Goal: Contribute content: Add original content to the website for others to see

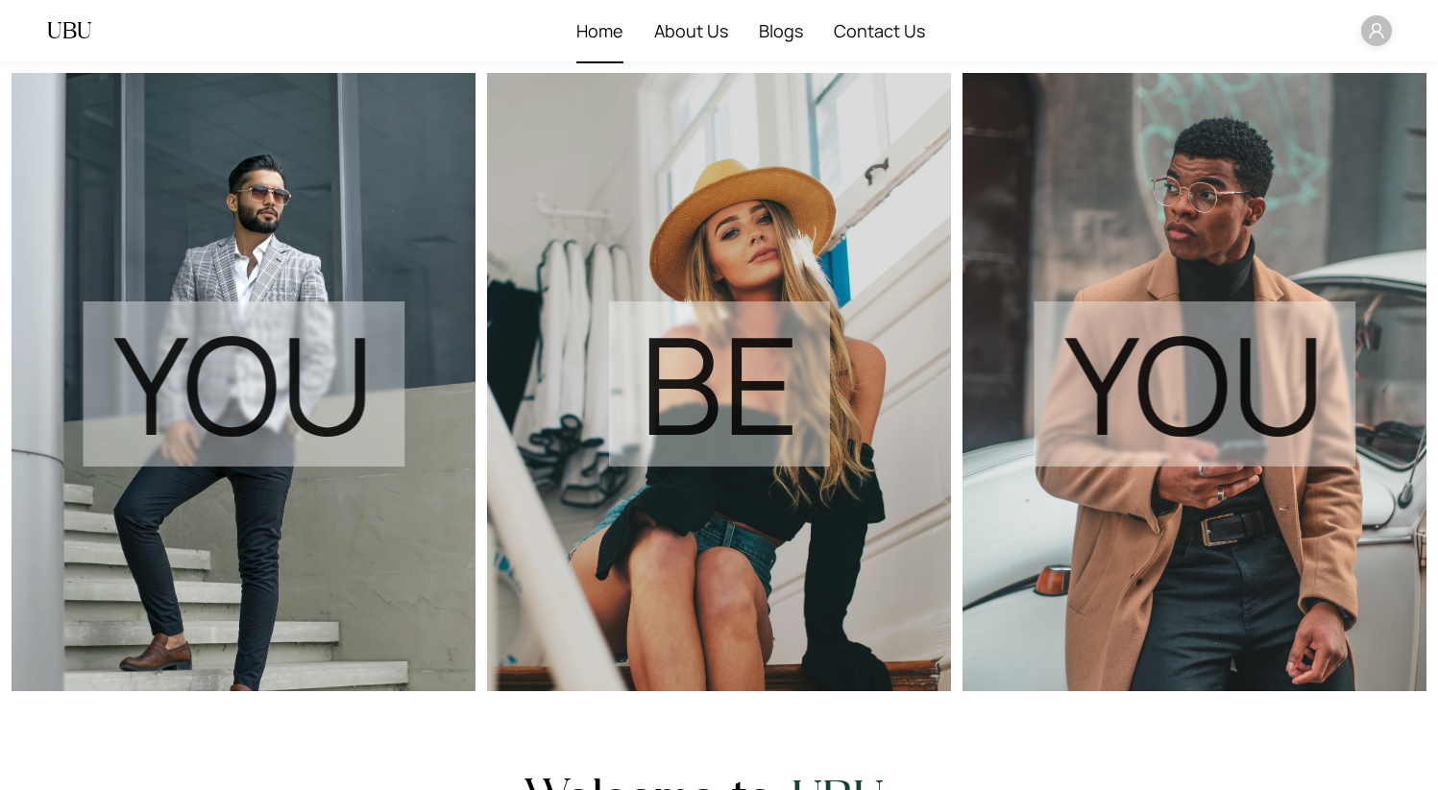
click at [589, 39] on span "Home" at bounding box center [599, 30] width 47 height 61
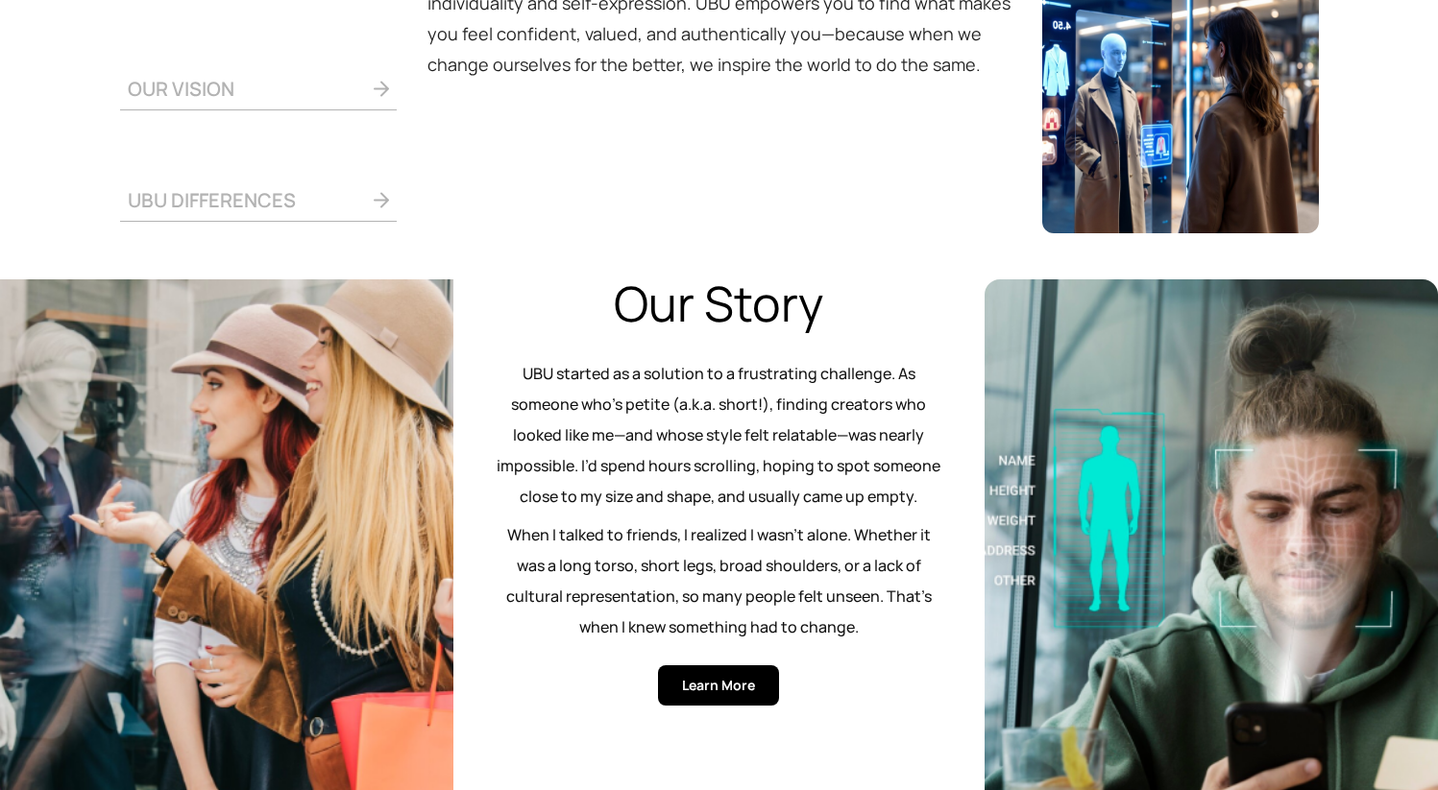
scroll to position [897, 0]
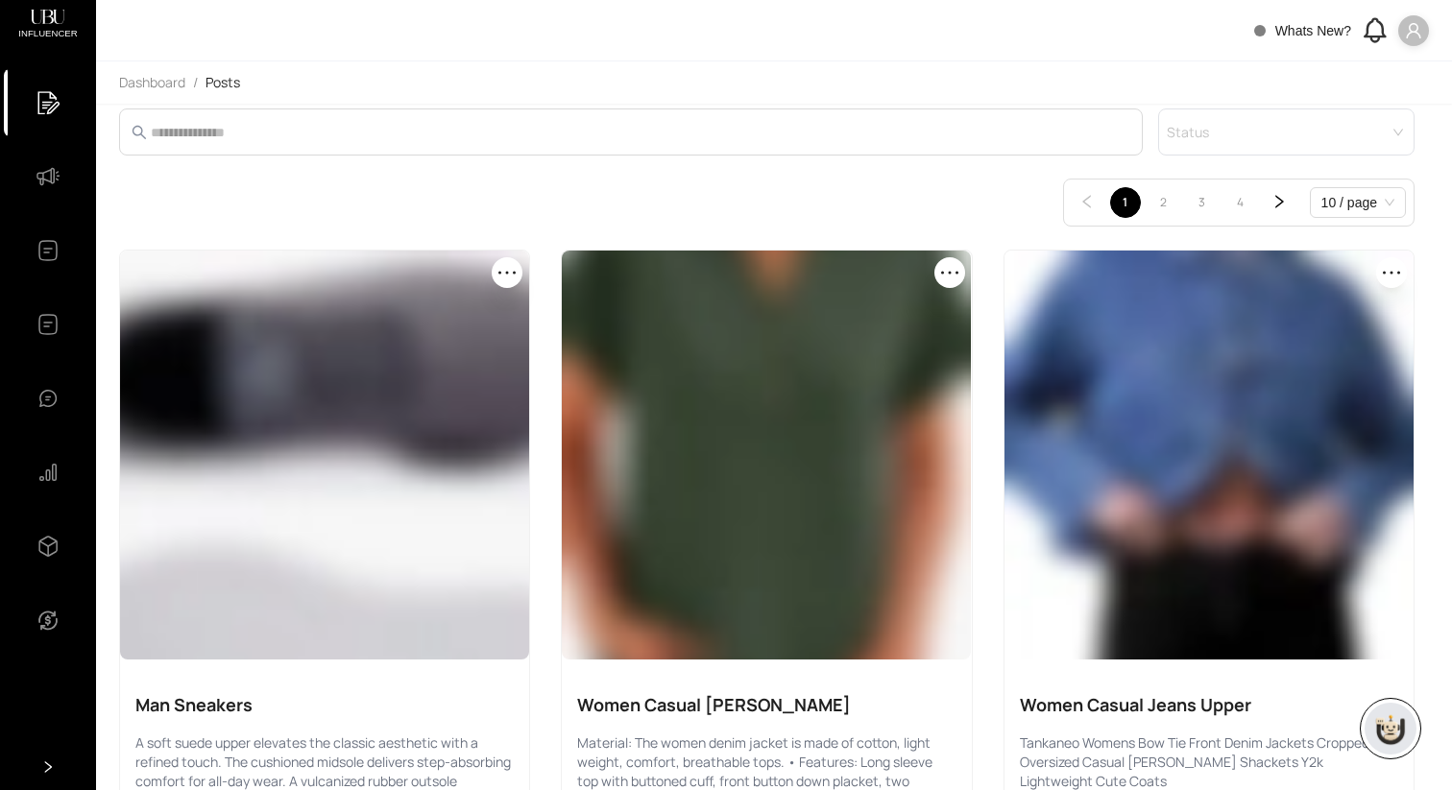
scroll to position [94, 0]
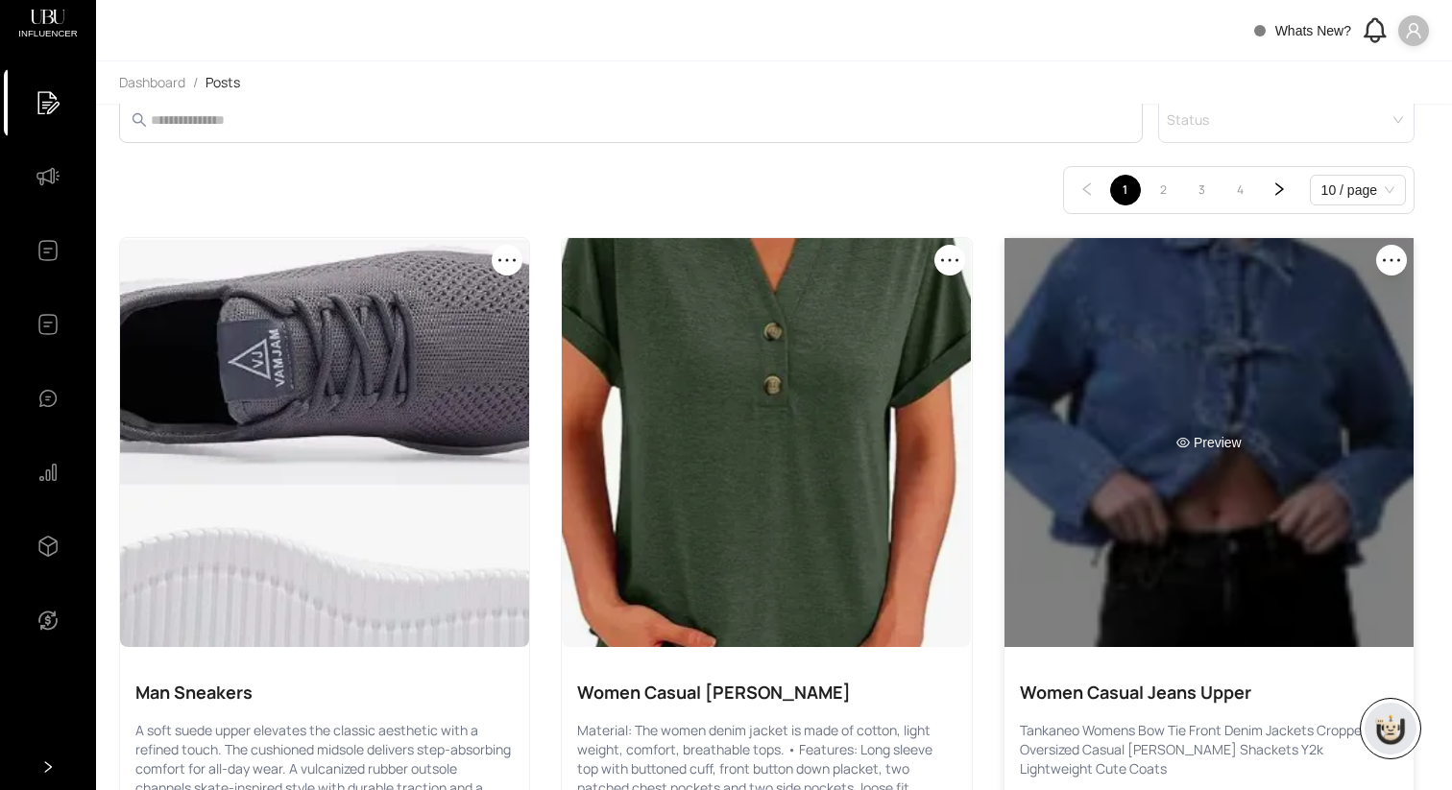
click at [1123, 366] on div "Preview" at bounding box center [1209, 442] width 409 height 409
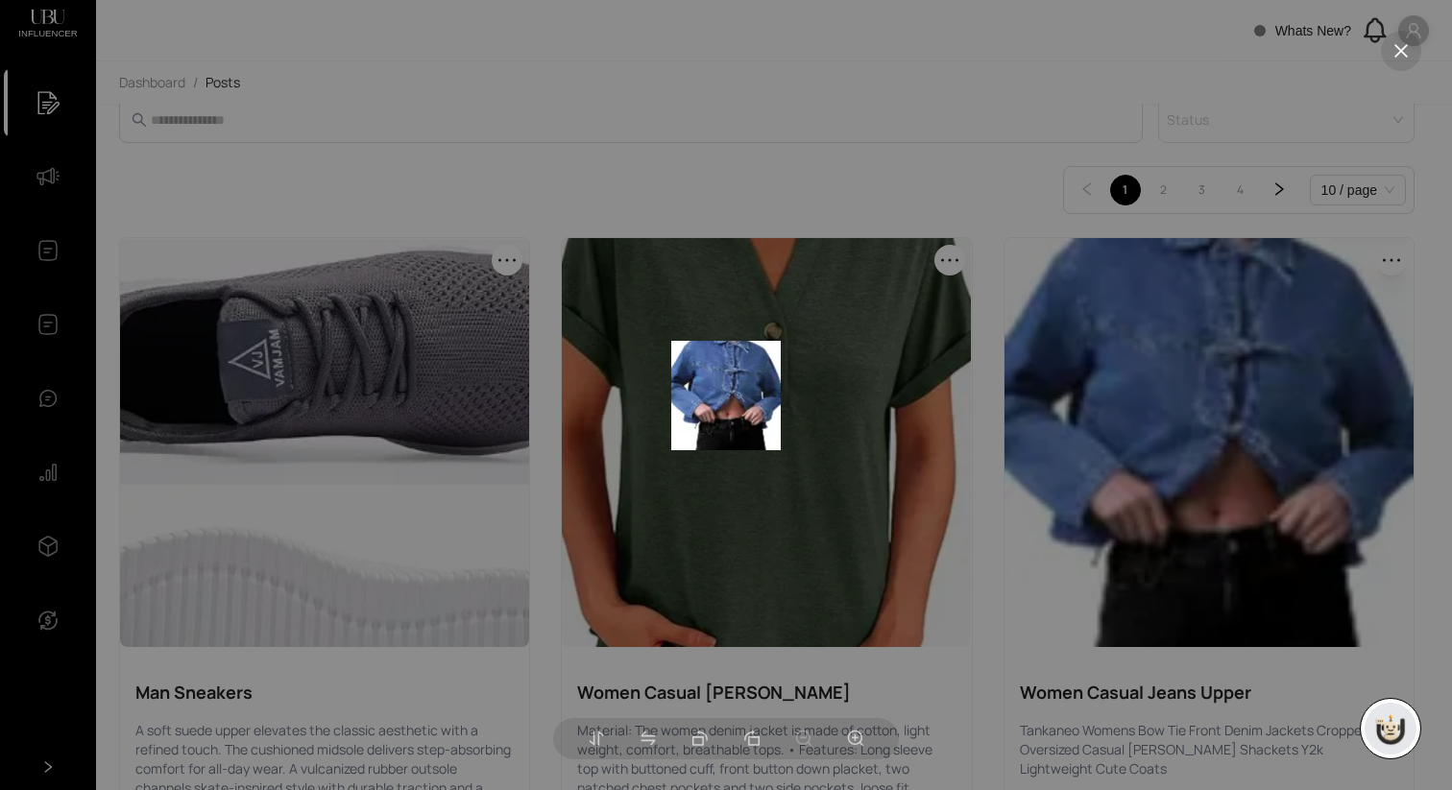
click at [1132, 367] on div at bounding box center [726, 395] width 1452 height 790
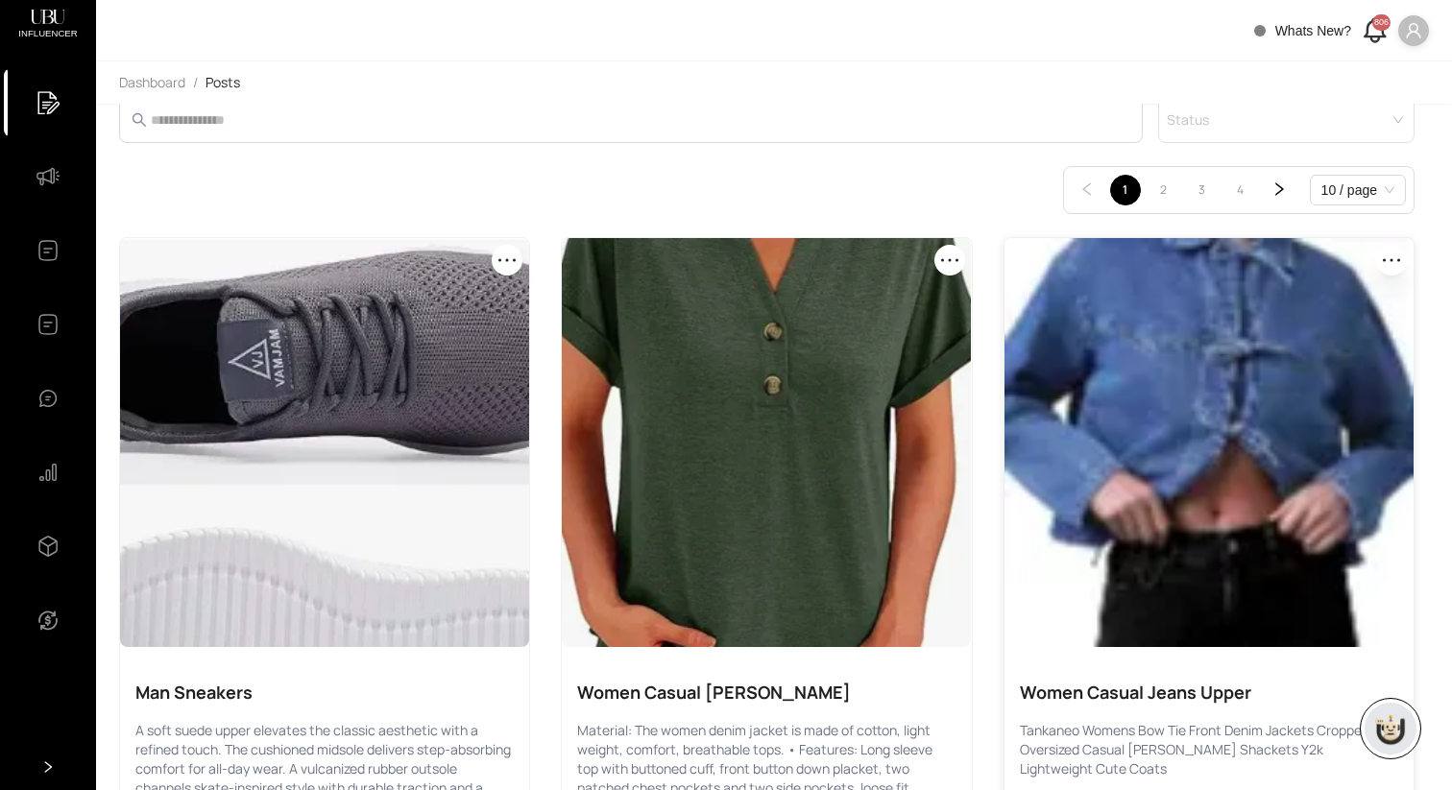
click at [1388, 265] on icon "ellipsis" at bounding box center [1391, 260] width 23 height 23
click at [1378, 299] on span "Edit" at bounding box center [1372, 305] width 38 height 21
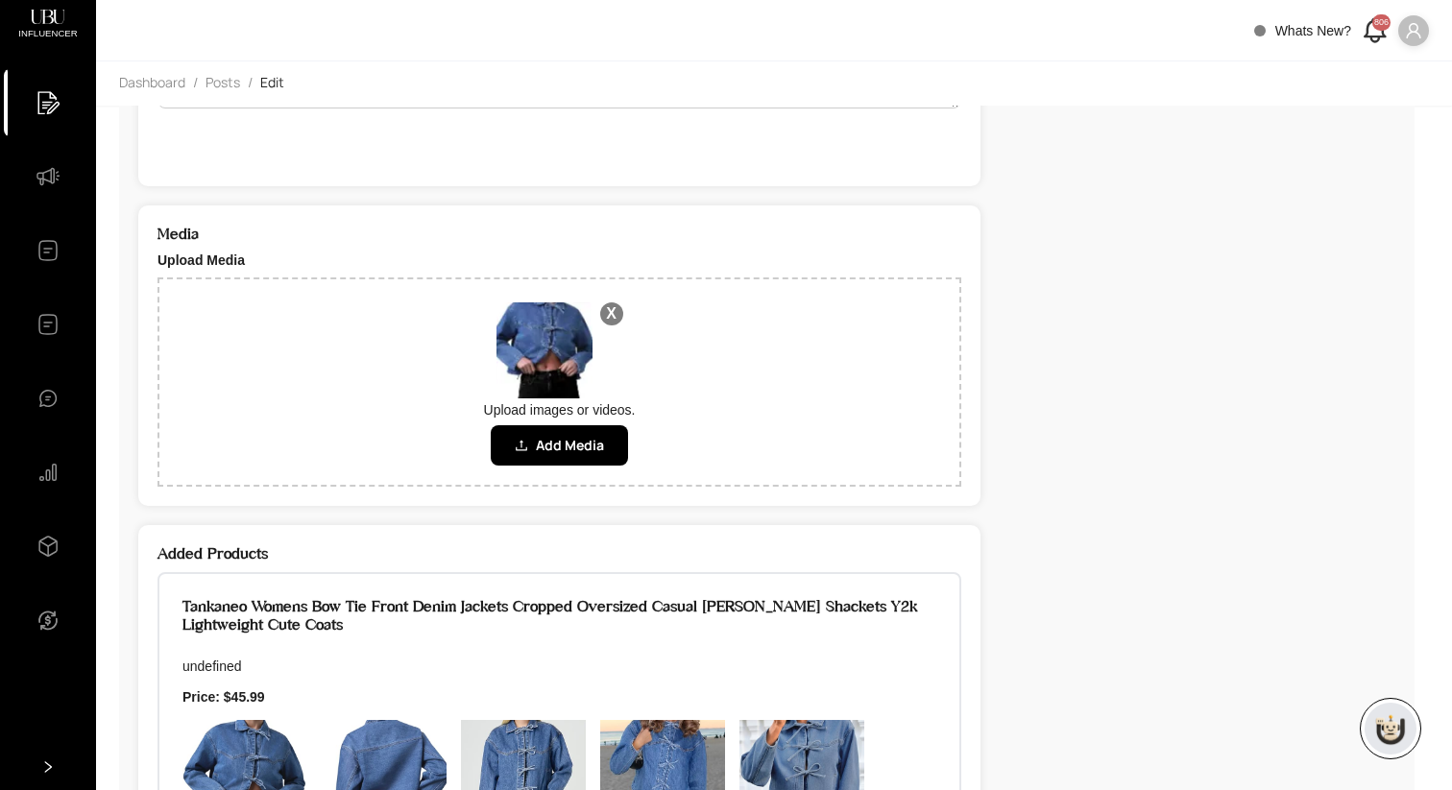
scroll to position [640, 0]
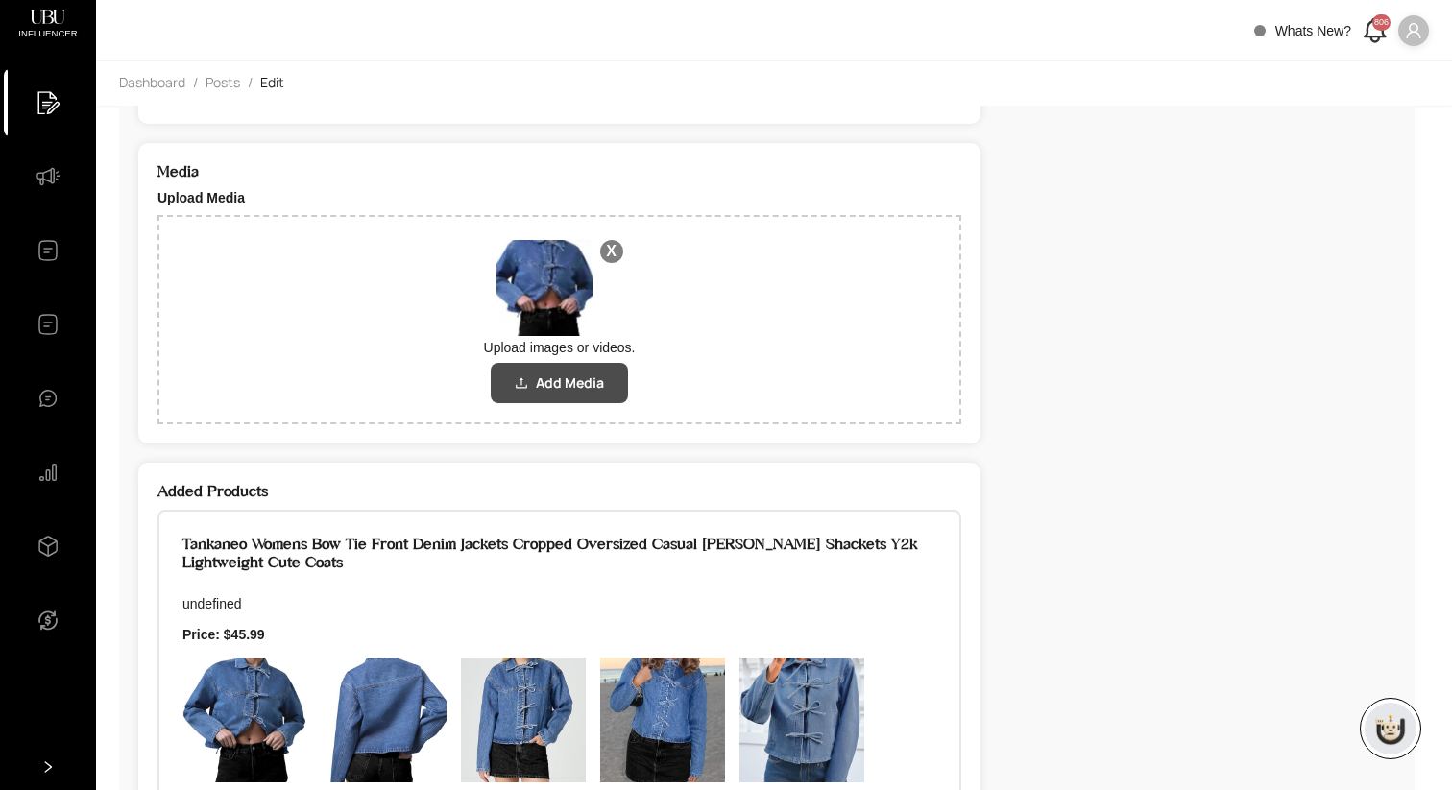
click at [576, 386] on span "Add Media" at bounding box center [570, 383] width 68 height 21
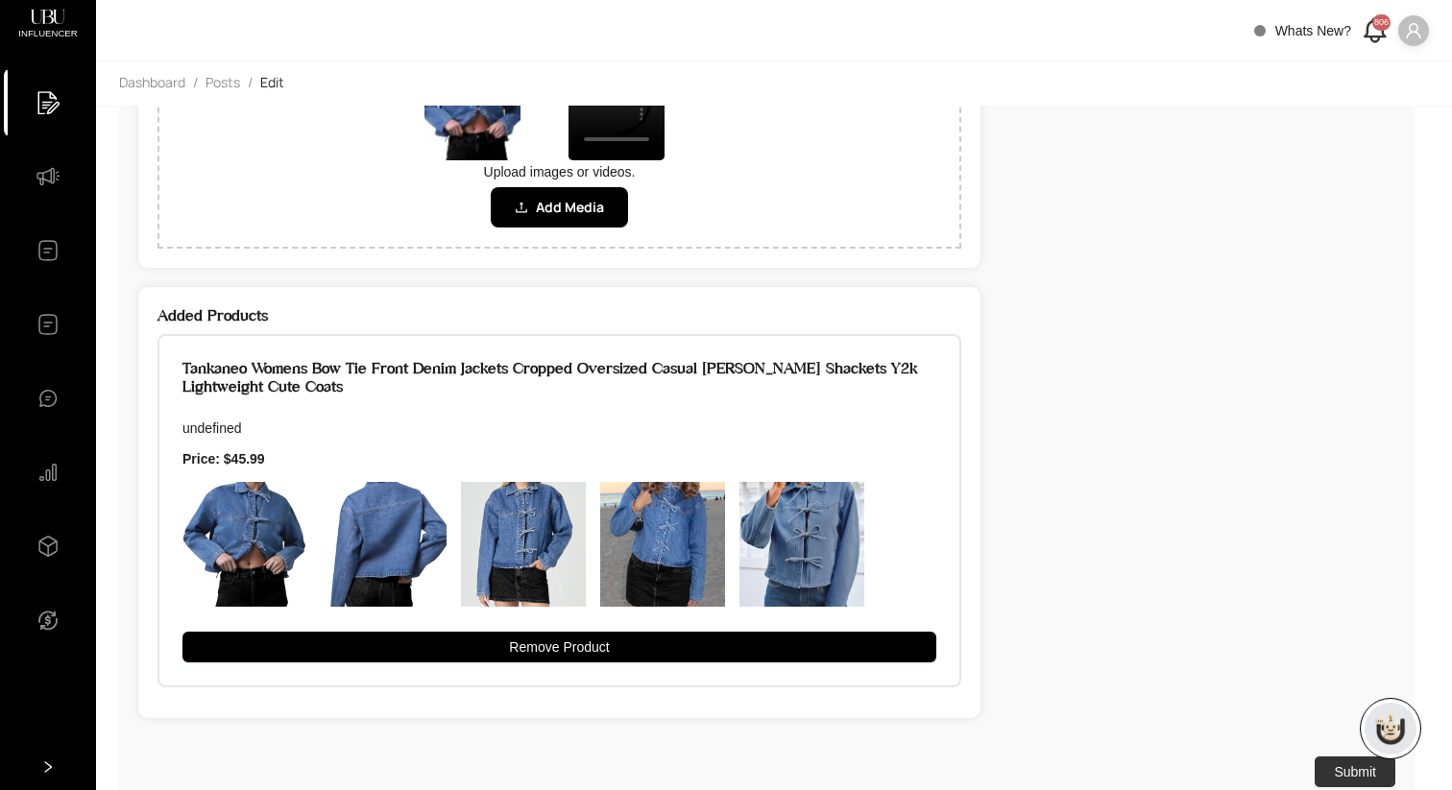
scroll to position [852, 0]
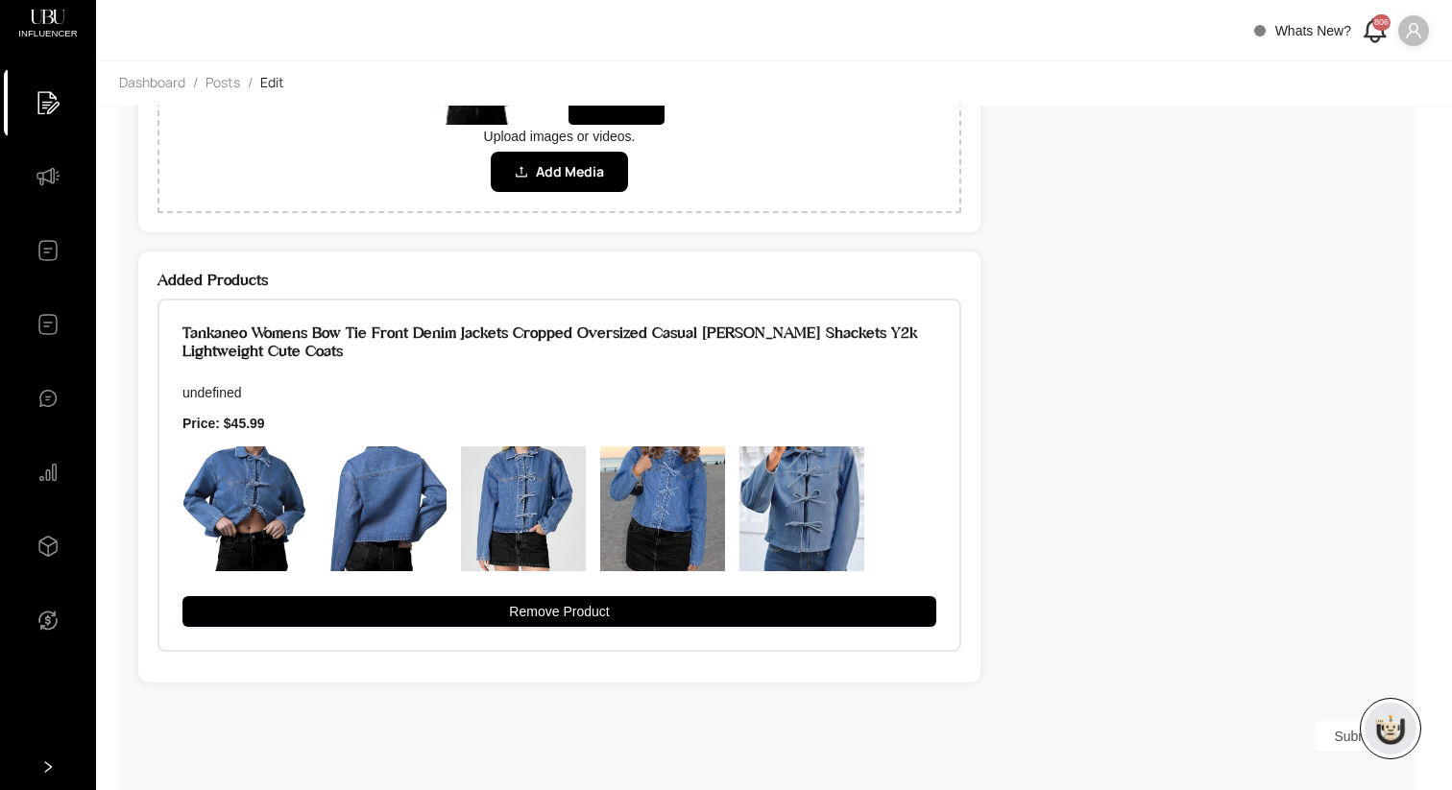
click at [1320, 724] on button "Submit" at bounding box center [1355, 736] width 81 height 31
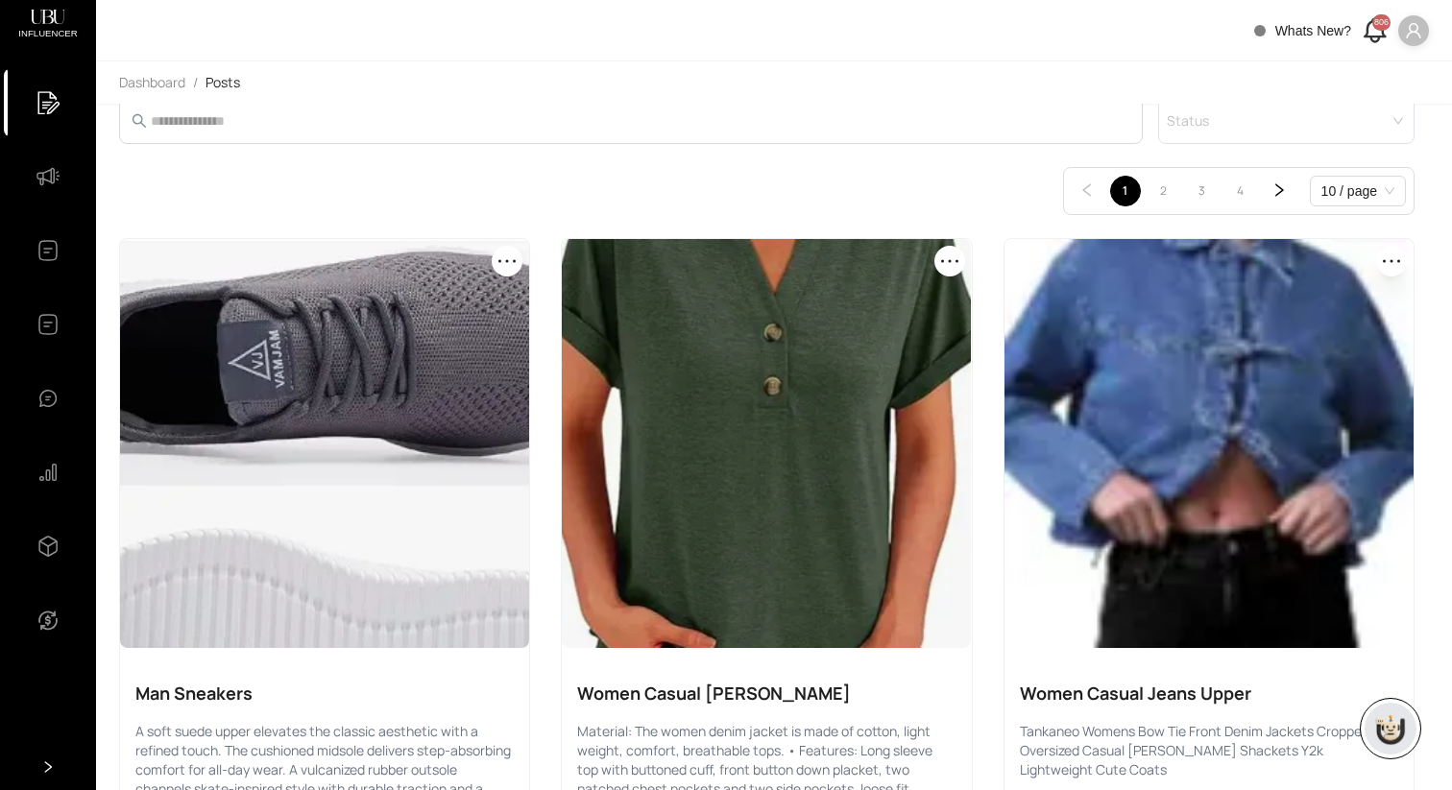
scroll to position [29, 0]
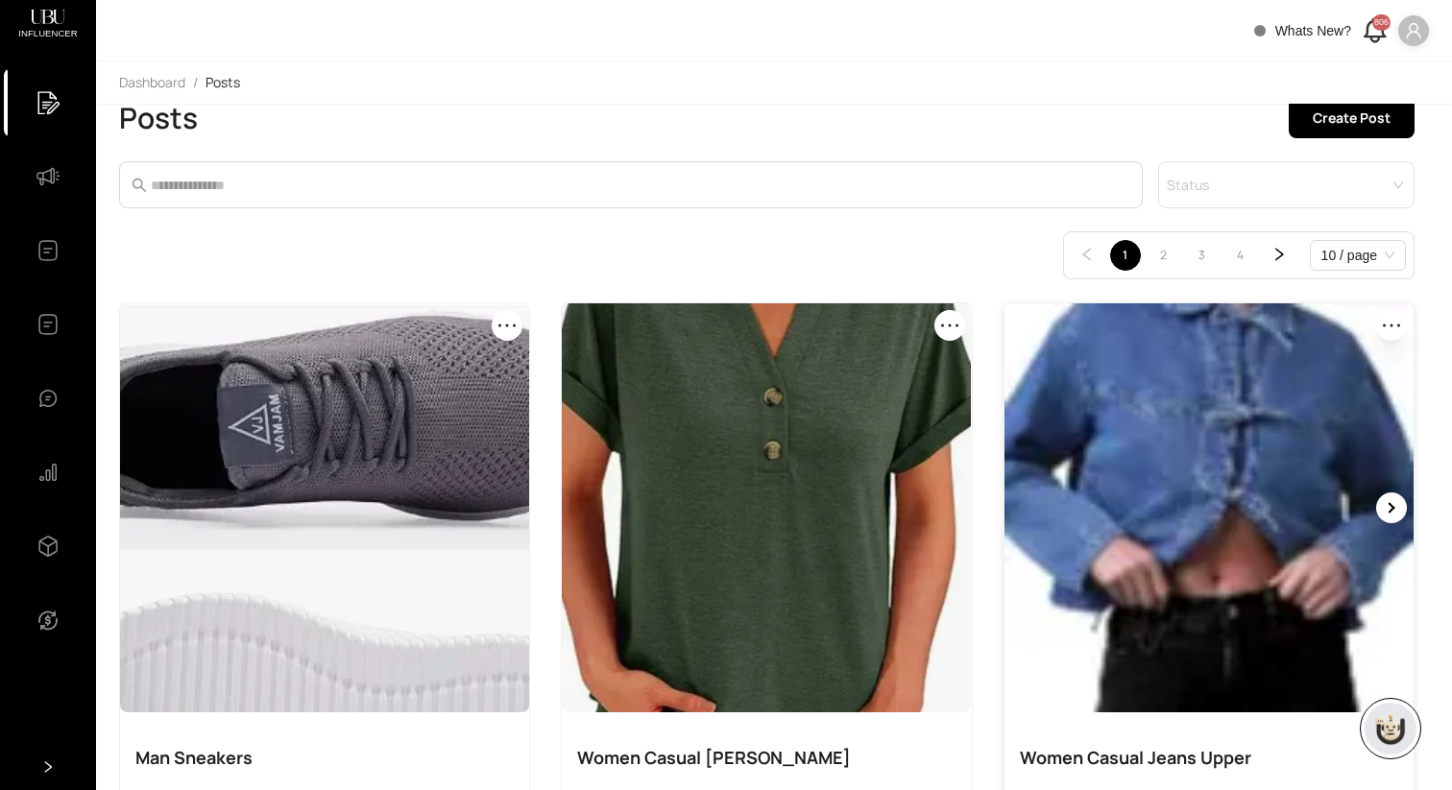
click at [1385, 502] on div at bounding box center [1391, 508] width 31 height 31
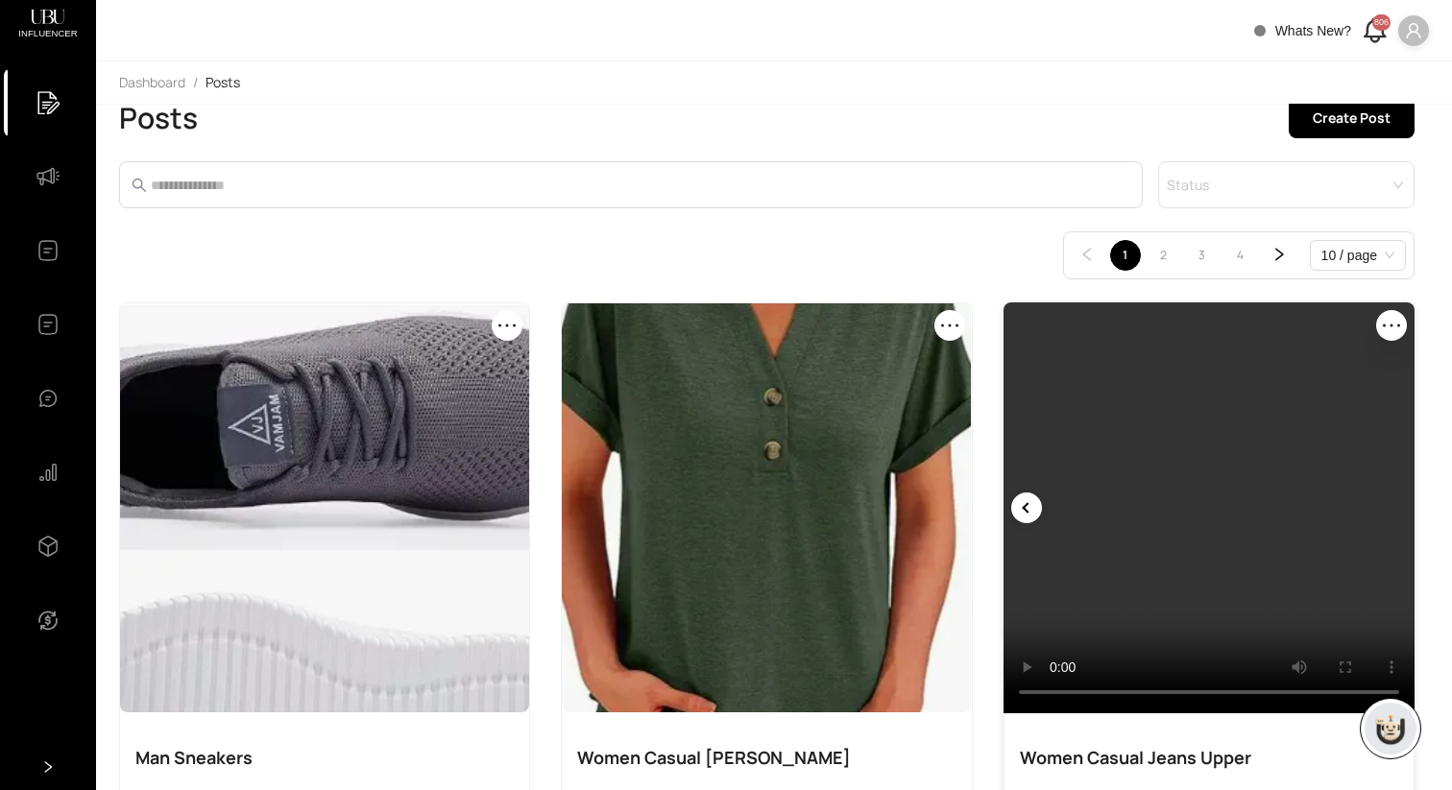
click at [1190, 479] on video "Your browser does not support the video tag." at bounding box center [1209, 508] width 411 height 411
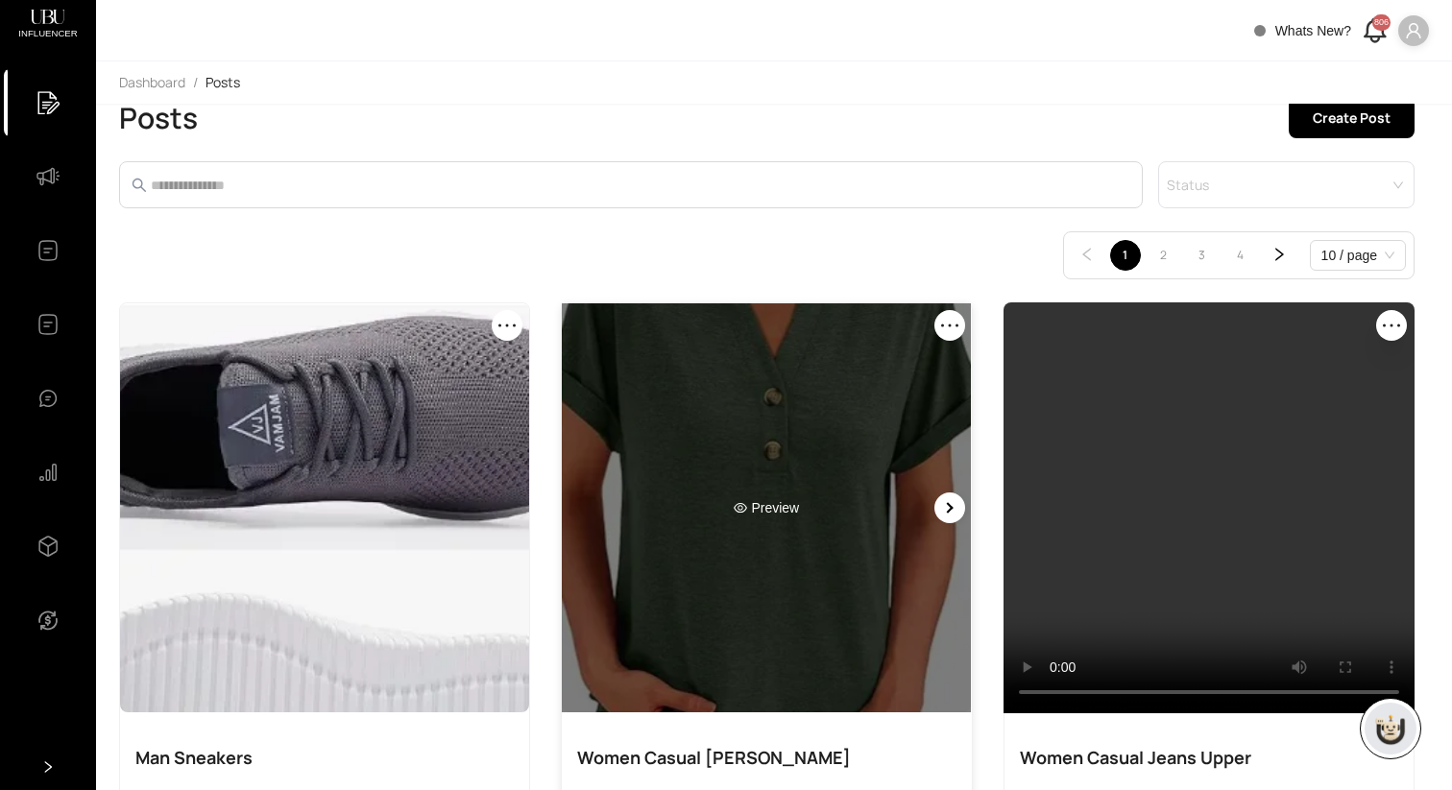
click at [836, 390] on div "Preview" at bounding box center [766, 507] width 409 height 409
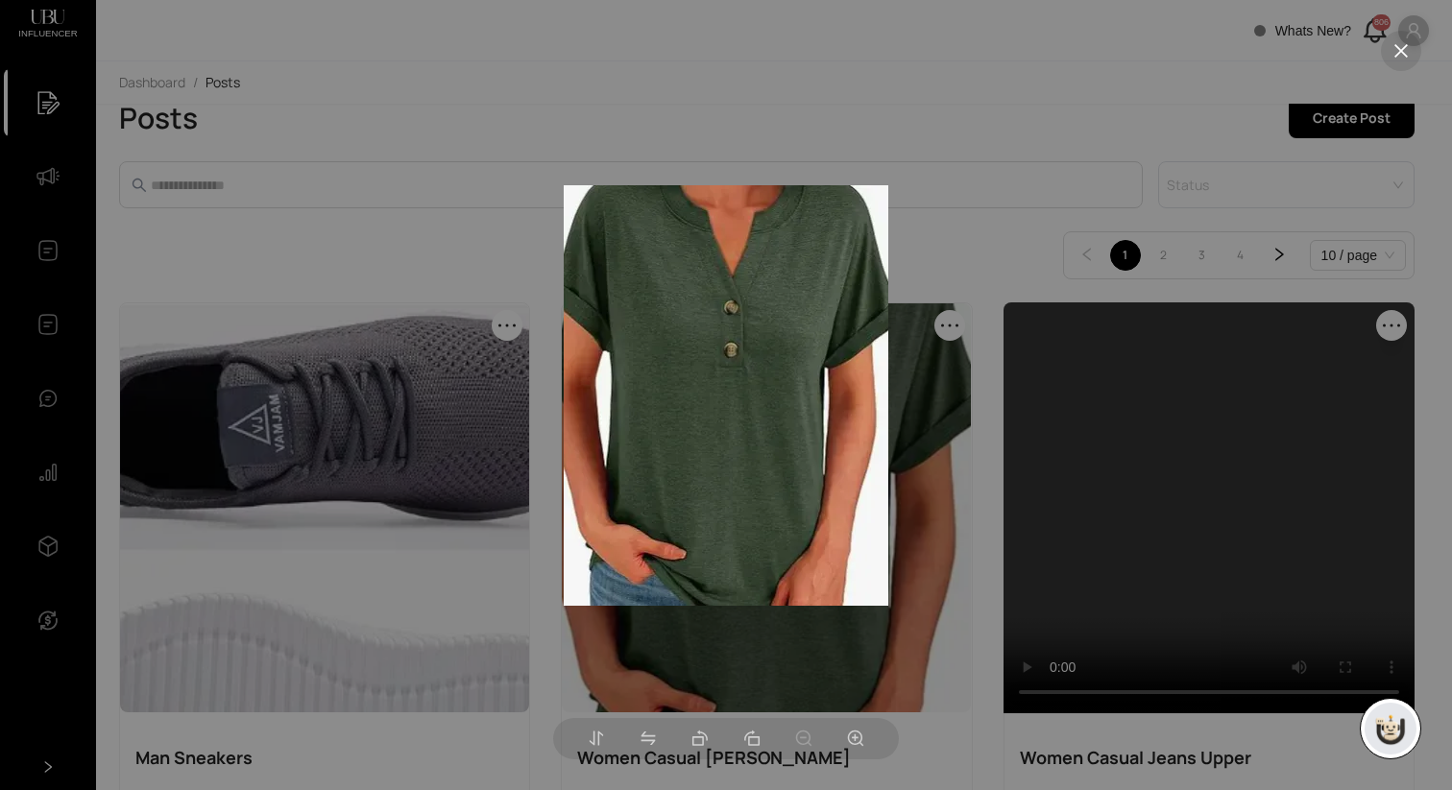
click at [862, 88] on div at bounding box center [726, 395] width 1452 height 790
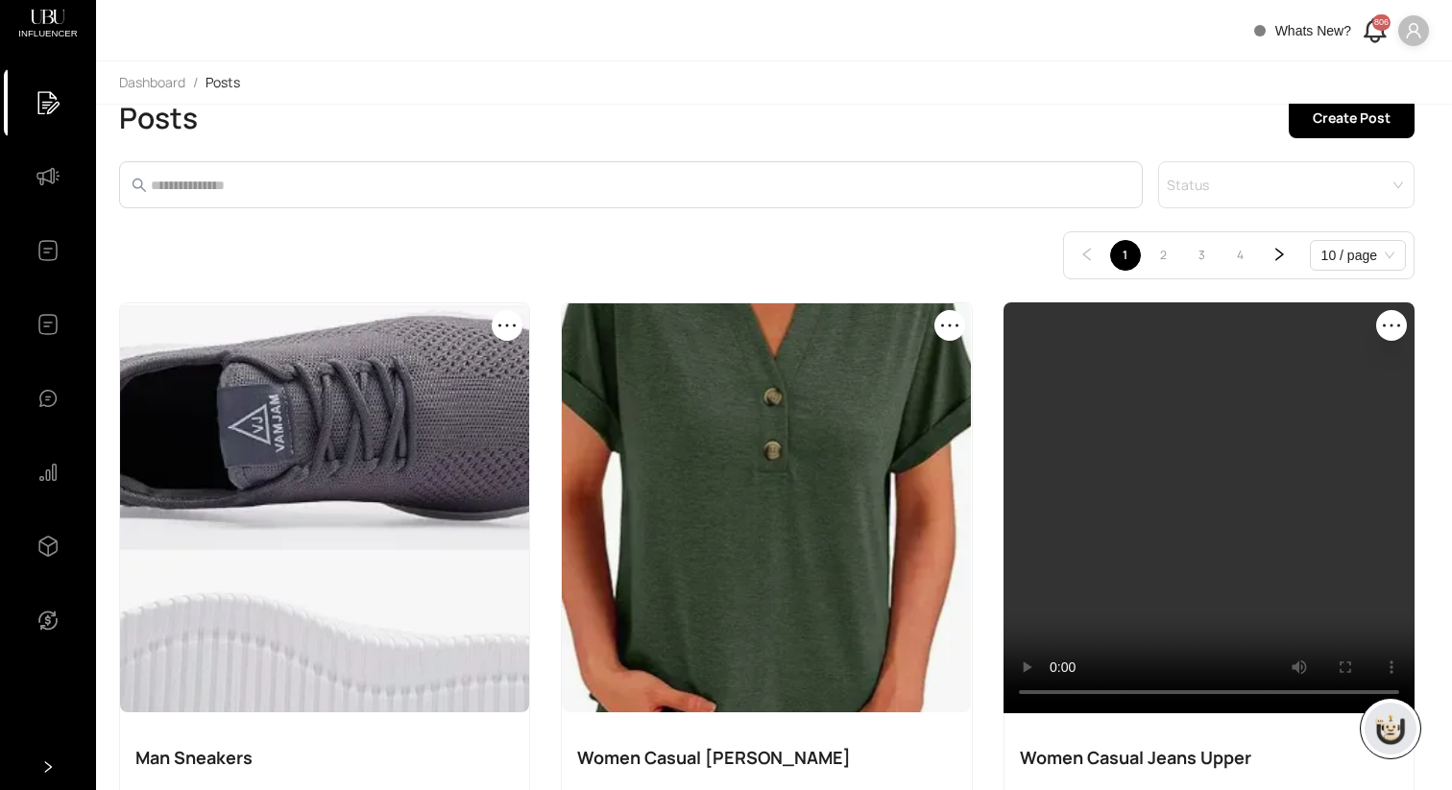
click at [1451, 107] on main "Posts Create Post Status 1 2 3 4 10 / page Preview Man Sneakers A soft suede up…" at bounding box center [774, 447] width 1356 height 687
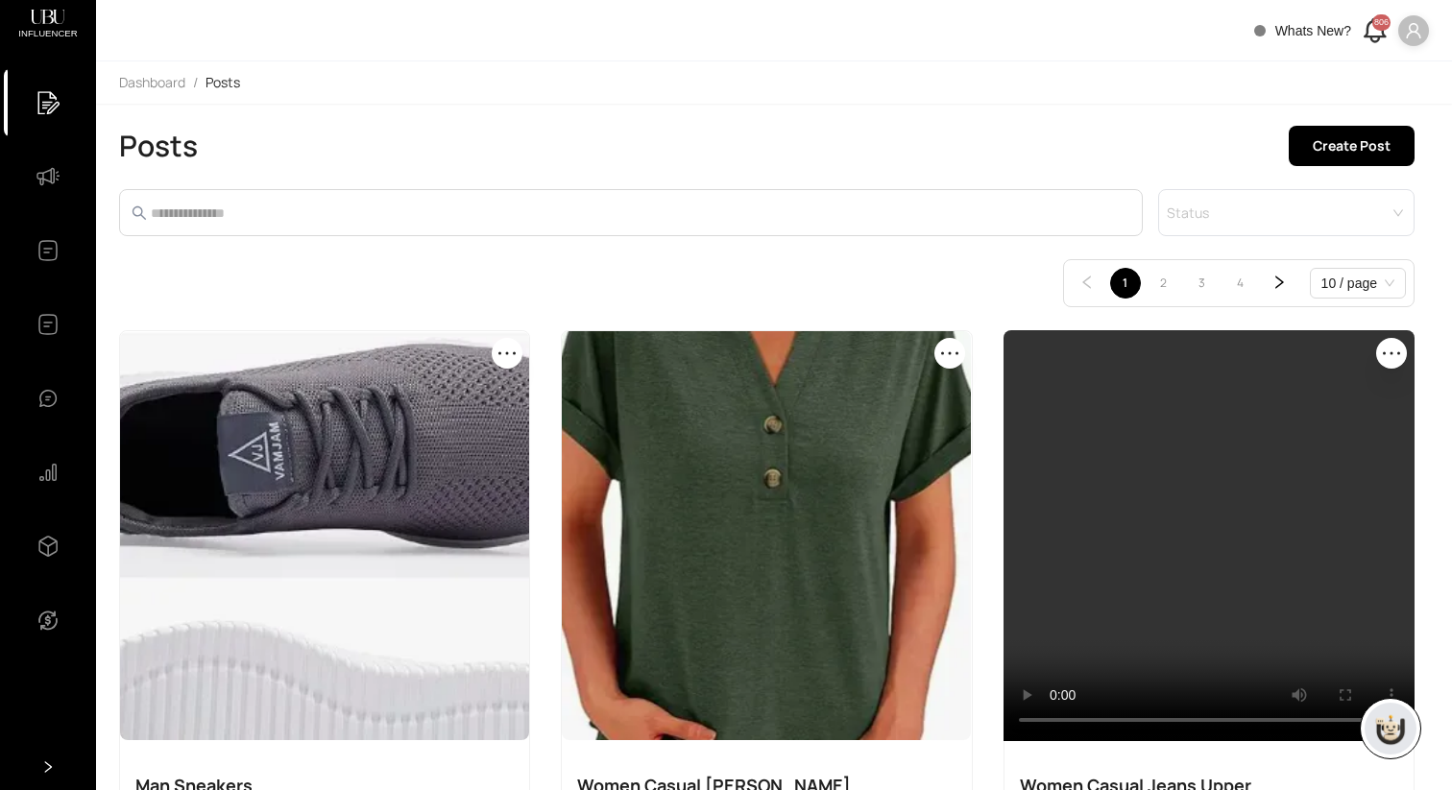
scroll to position [0, 0]
click at [1120, 105] on main "Posts Create Post Status 1 2 3 4 10 / page Preview Man Sneakers A soft suede up…" at bounding box center [774, 447] width 1356 height 687
click at [486, 46] on header "Whats New? 806" at bounding box center [774, 30] width 1356 height 61
click at [467, 143] on div "Posts Create Post" at bounding box center [767, 147] width 1296 height 40
